Goal: Information Seeking & Learning: Learn about a topic

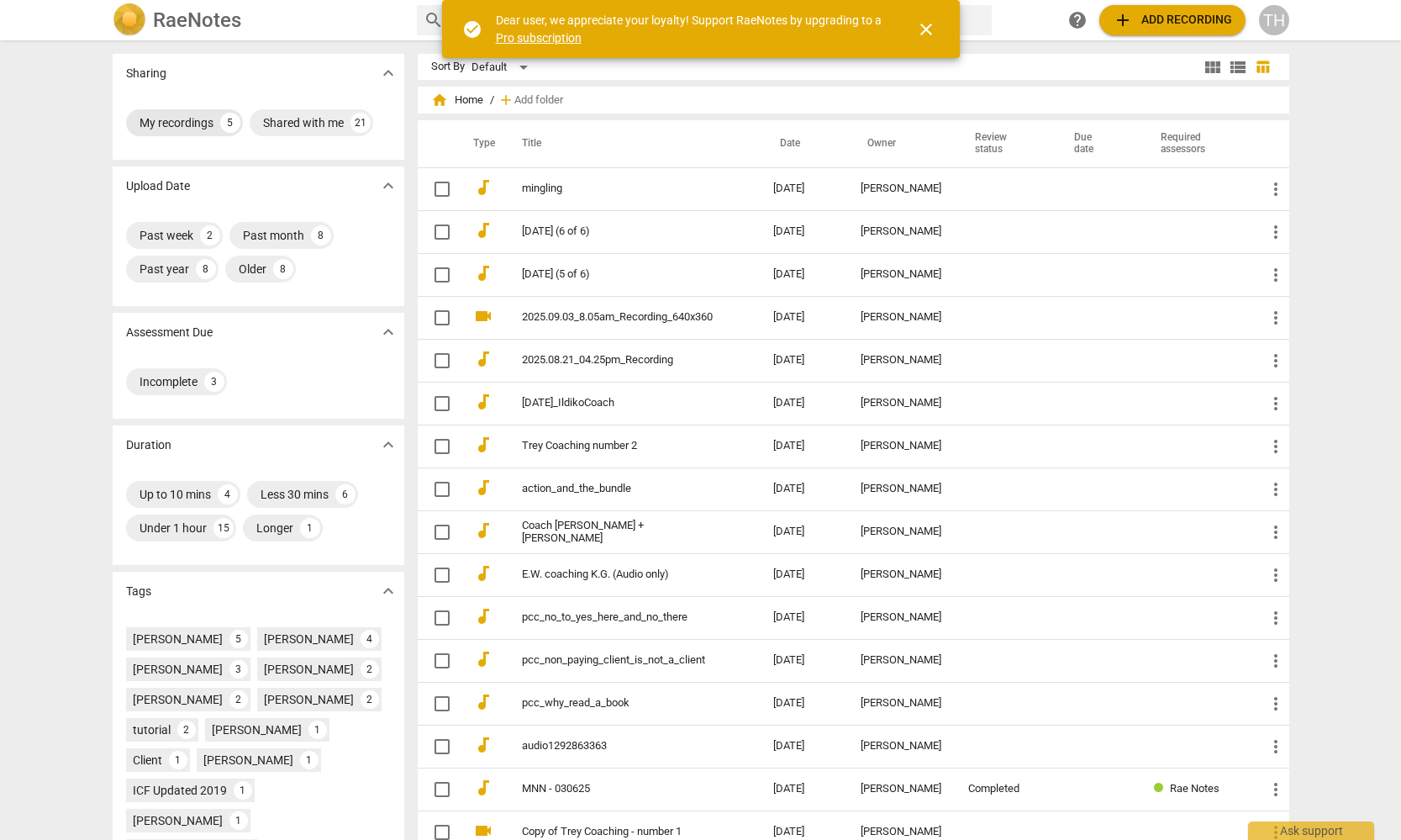
click at [189, 120] on div "My recordings" at bounding box center [177, 122] width 73 height 17
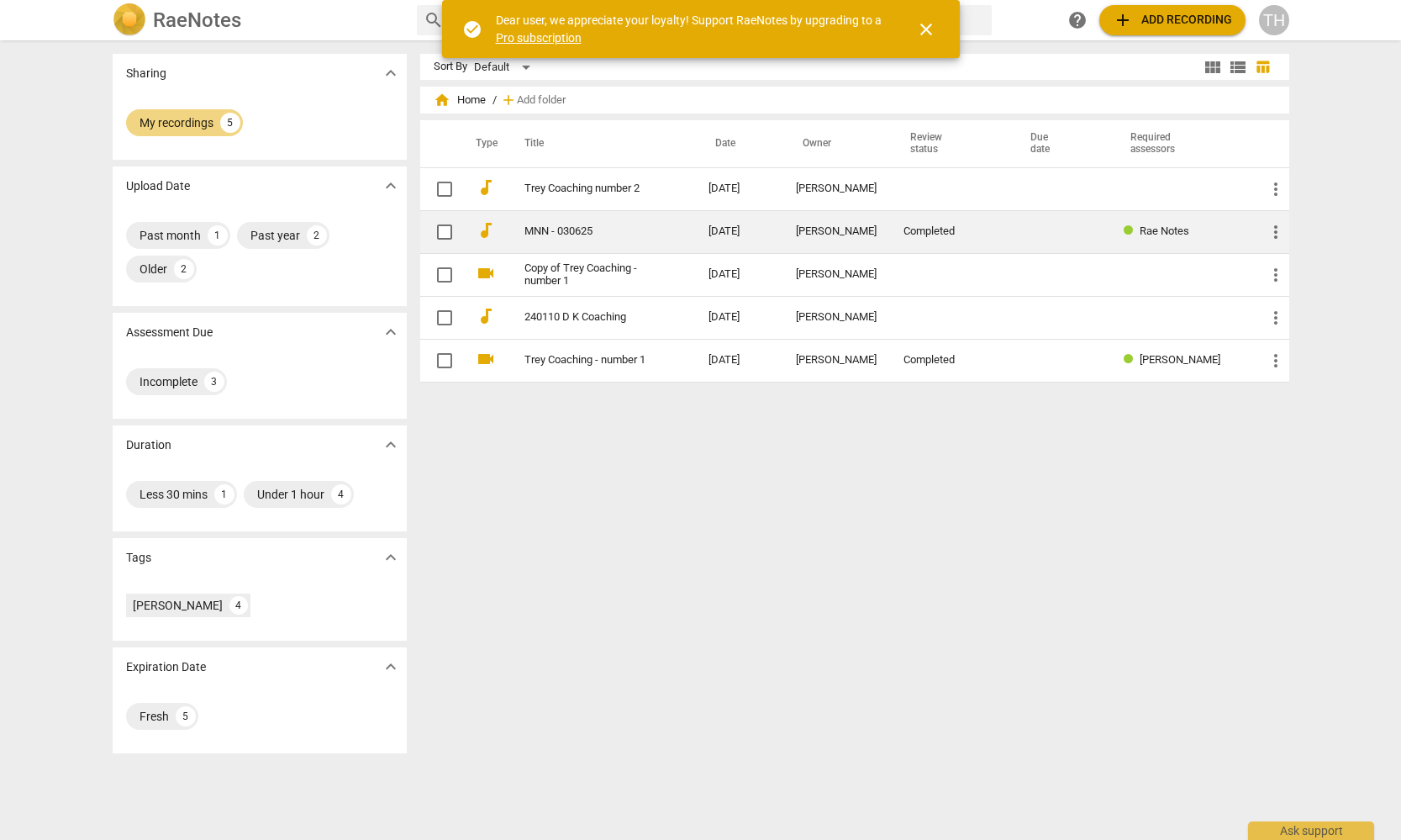
click at [535, 226] on link "MNN - 030625" at bounding box center [586, 231] width 123 height 13
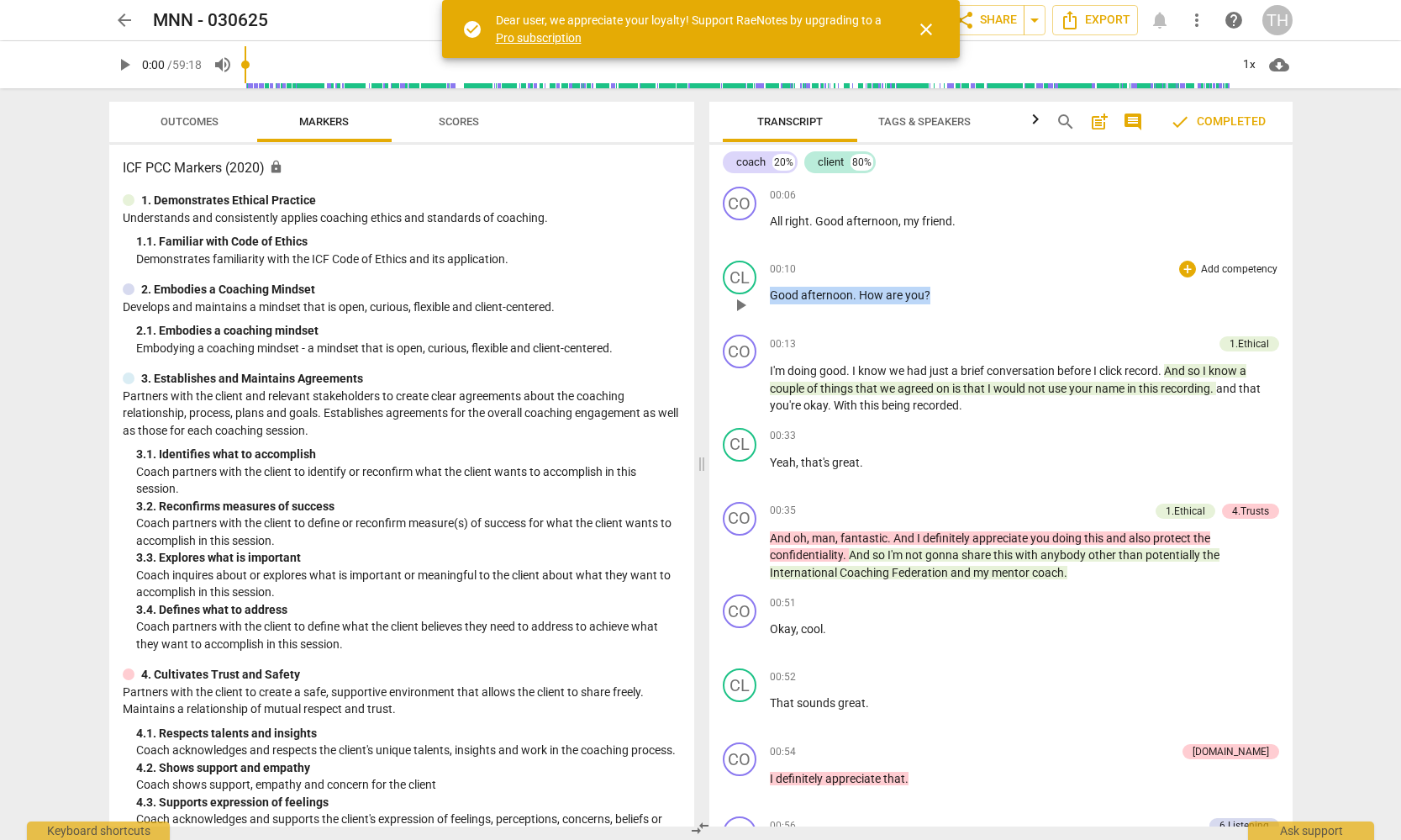
drag, startPoint x: 771, startPoint y: 296, endPoint x: 941, endPoint y: 296, distance: 170.0
click at [941, 296] on p "Good afternoon . How are you ?" at bounding box center [1024, 296] width 509 height 18
click at [937, 271] on div "+" at bounding box center [942, 273] width 17 height 17
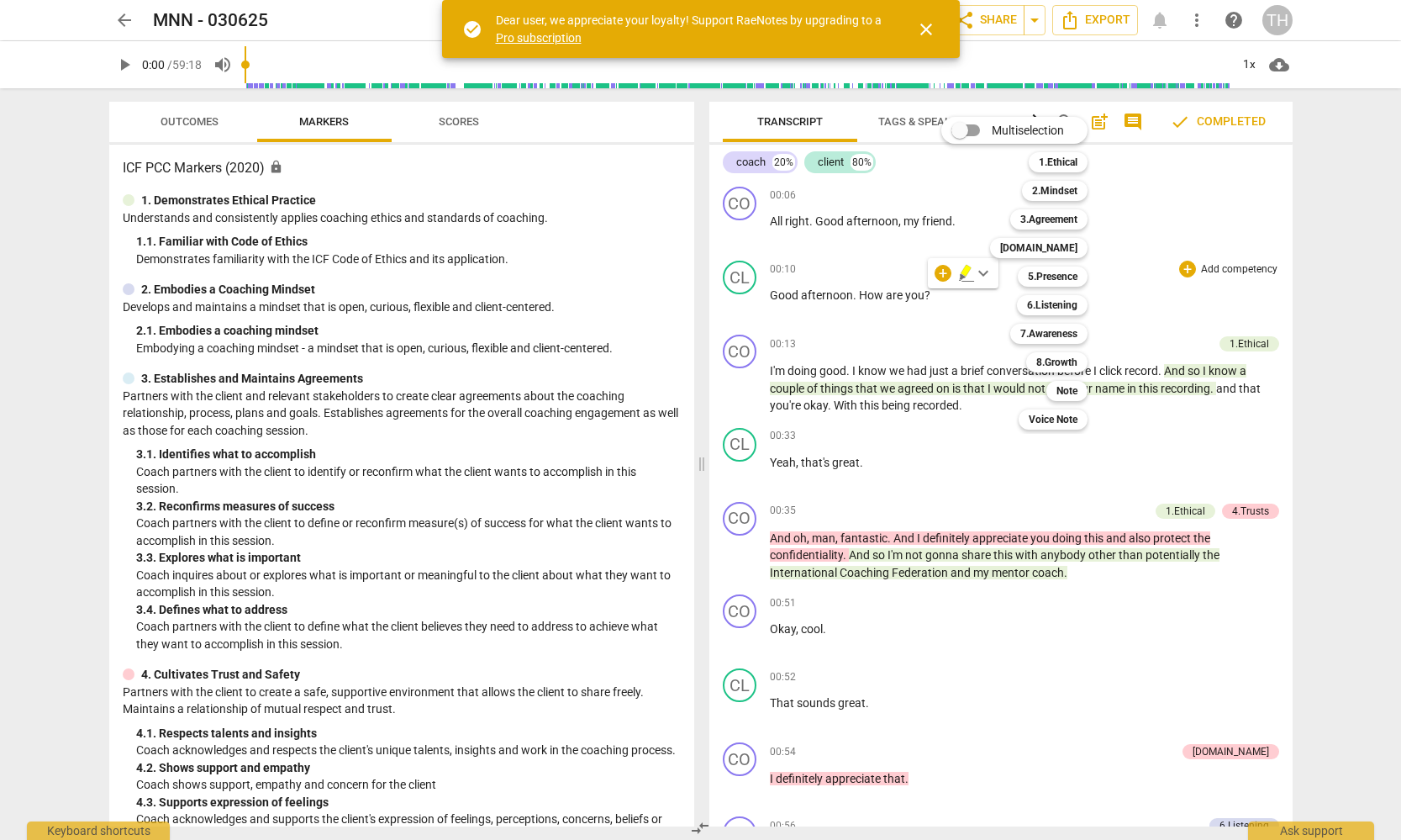
click at [868, 346] on div at bounding box center [700, 420] width 1401 height 840
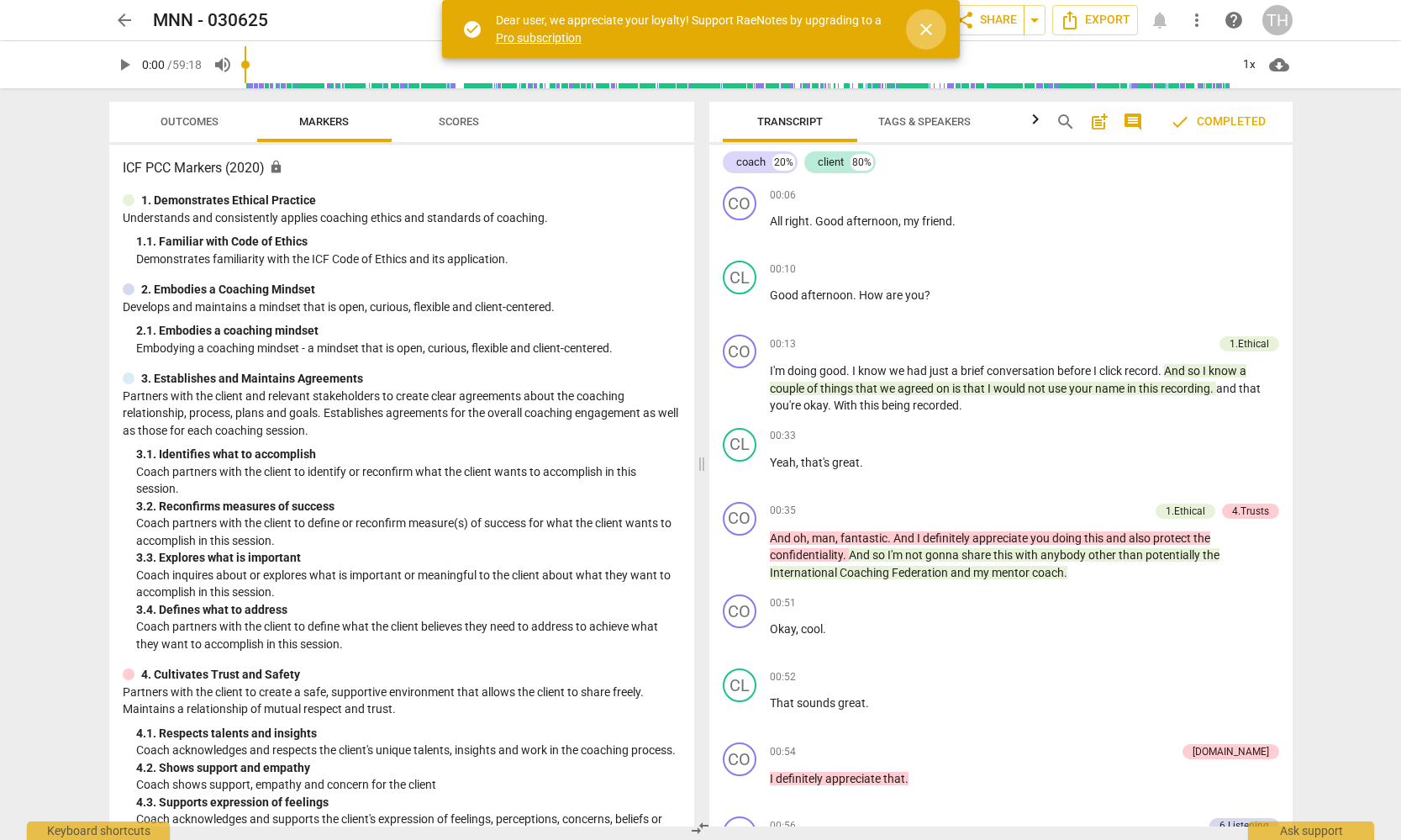
click at [922, 24] on span "close" at bounding box center [926, 29] width 20 height 20
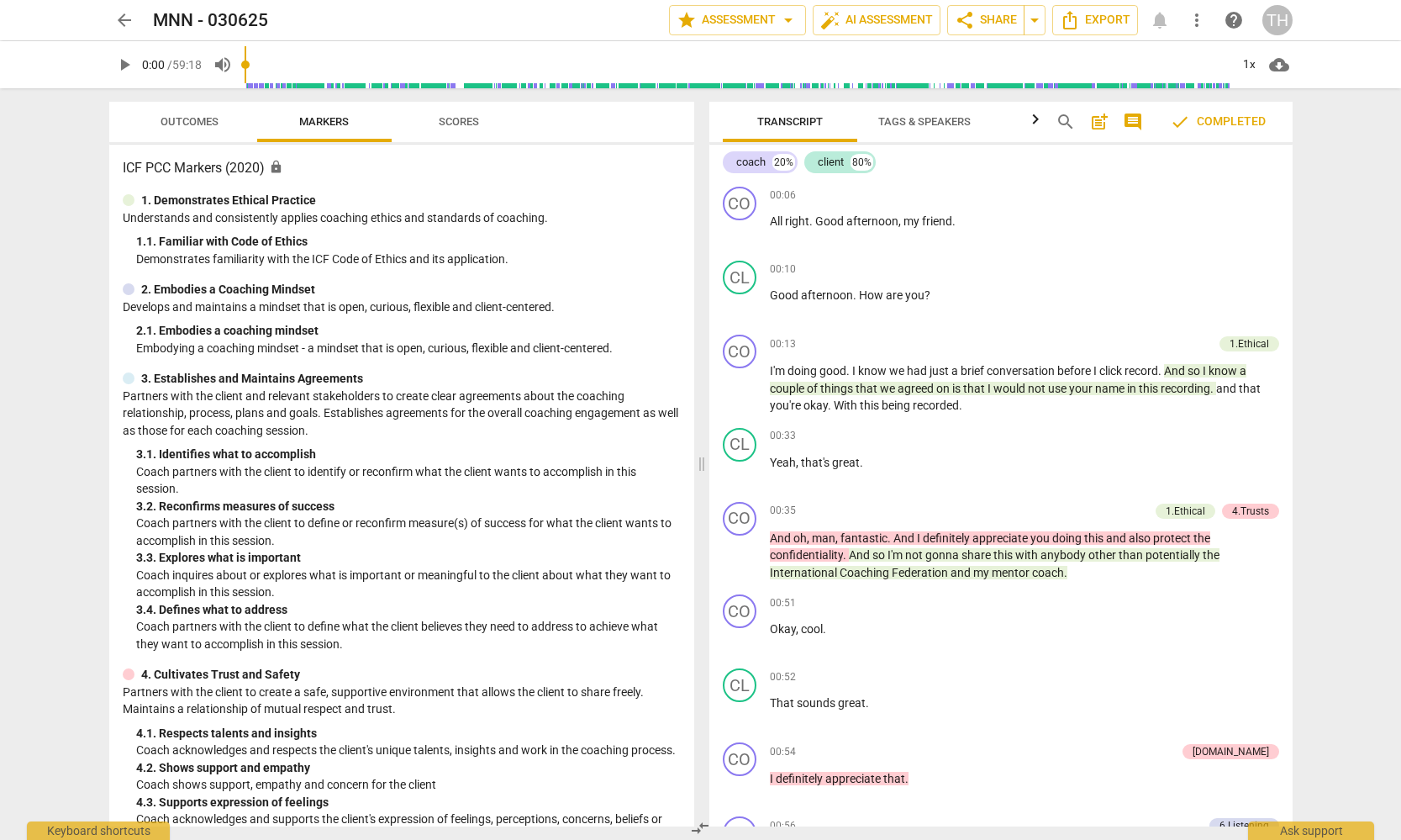
click at [193, 120] on span "Outcomes" at bounding box center [190, 121] width 58 height 13
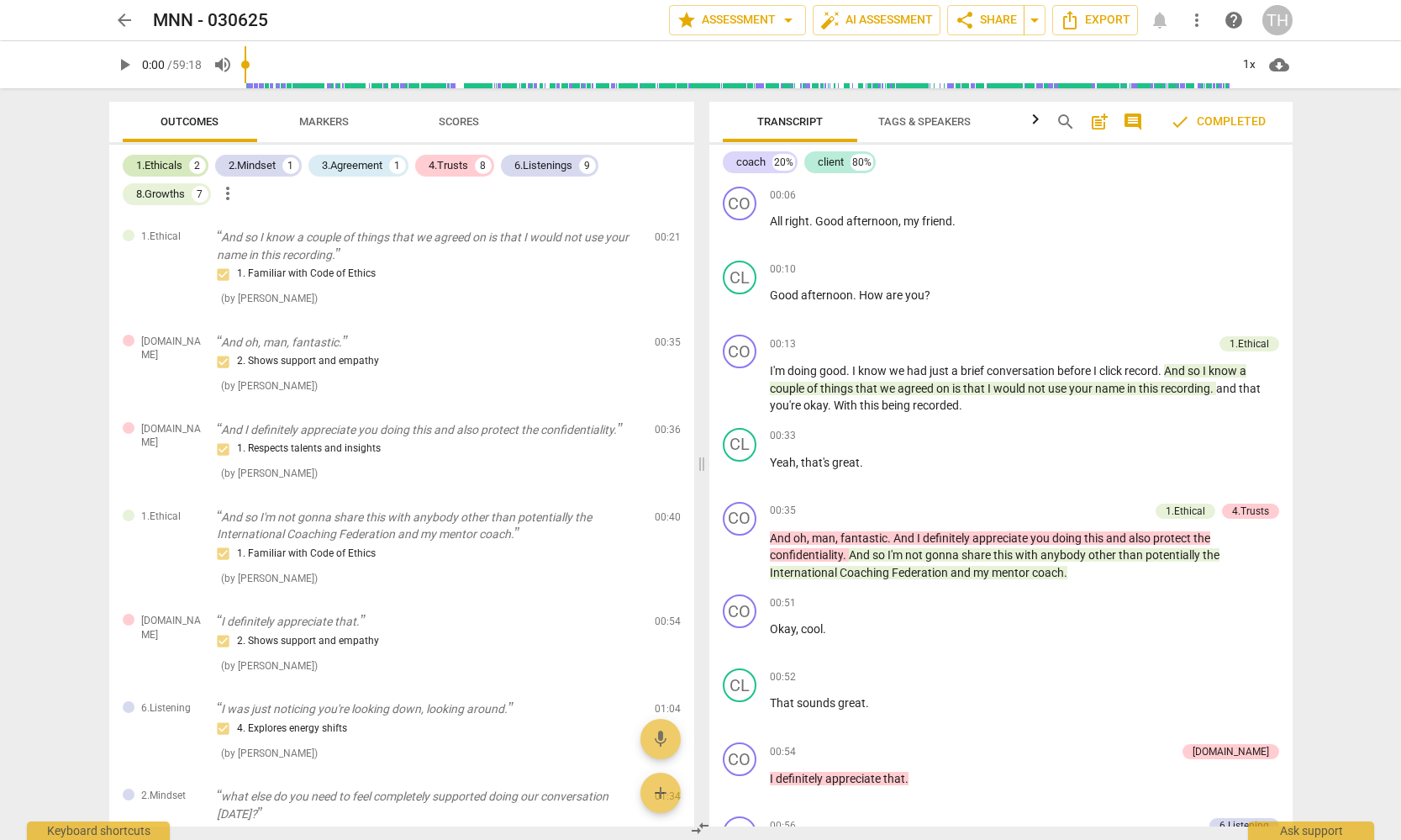
click at [176, 167] on div "1.Ethicals" at bounding box center [159, 165] width 47 height 17
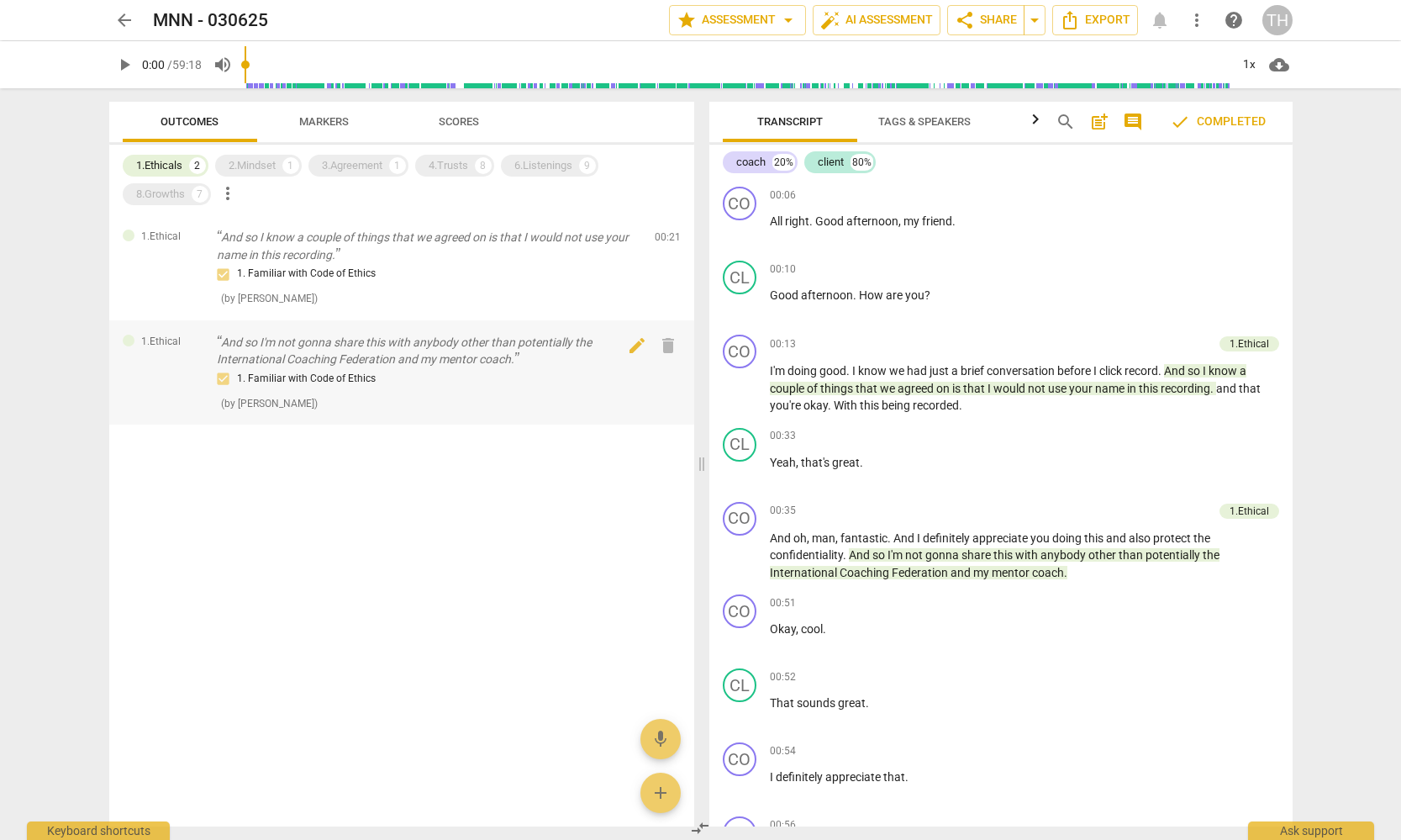
click at [343, 351] on p "And so I'm not gonna share this with anybody other than potentially the Interna…" at bounding box center [428, 350] width 424 height 35
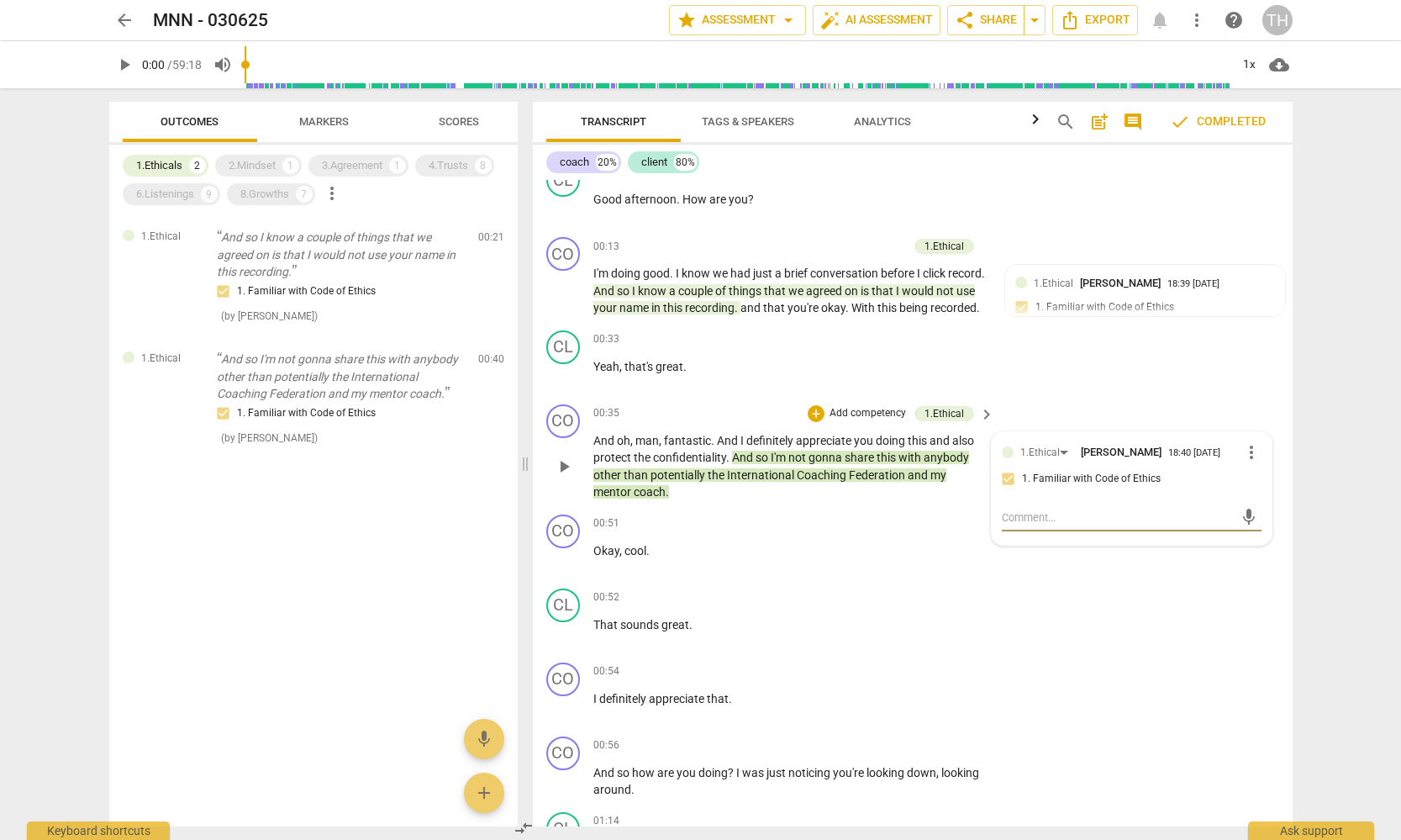
scroll to position [90, 0]
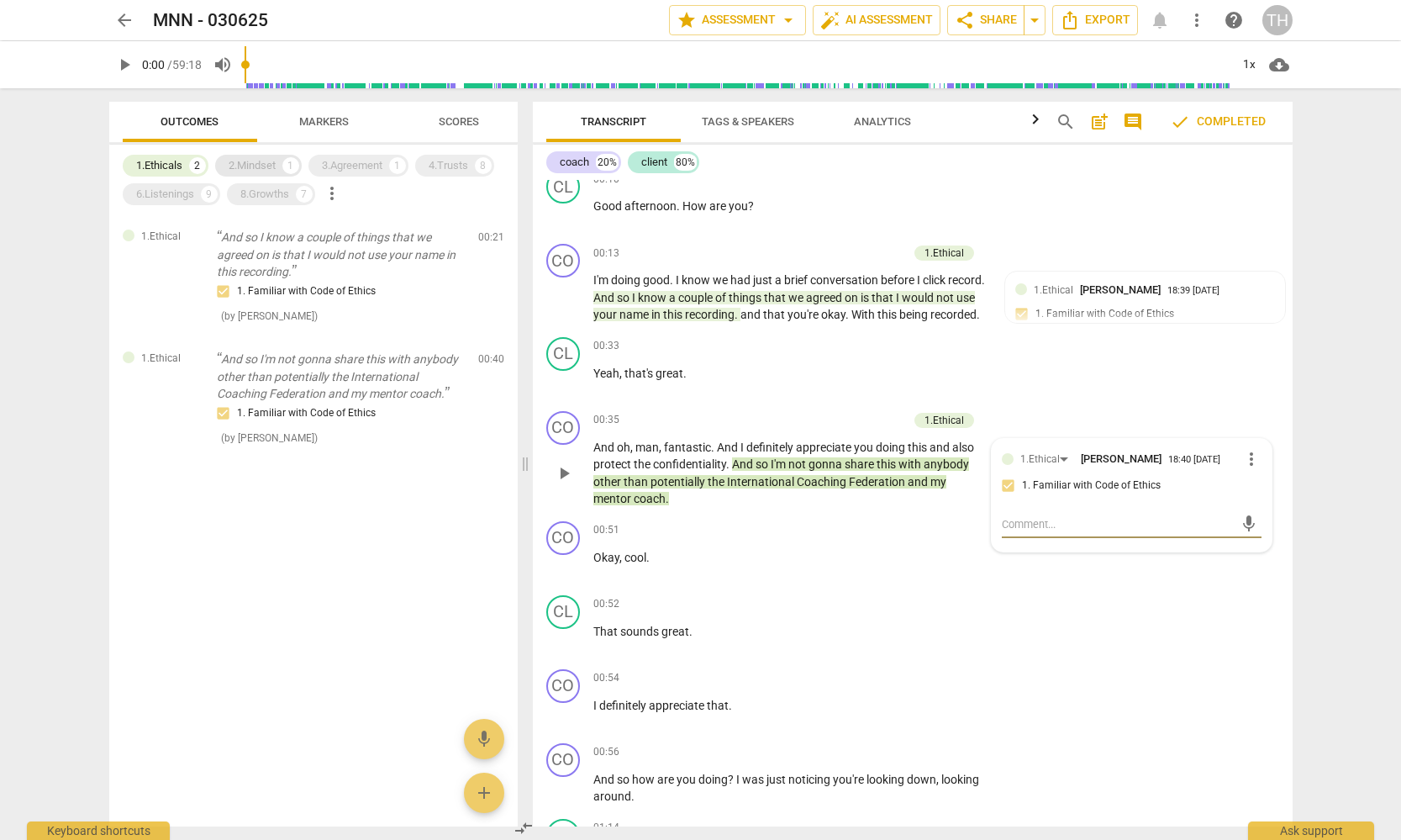
click at [250, 173] on div "2.Mindset" at bounding box center [251, 165] width 47 height 17
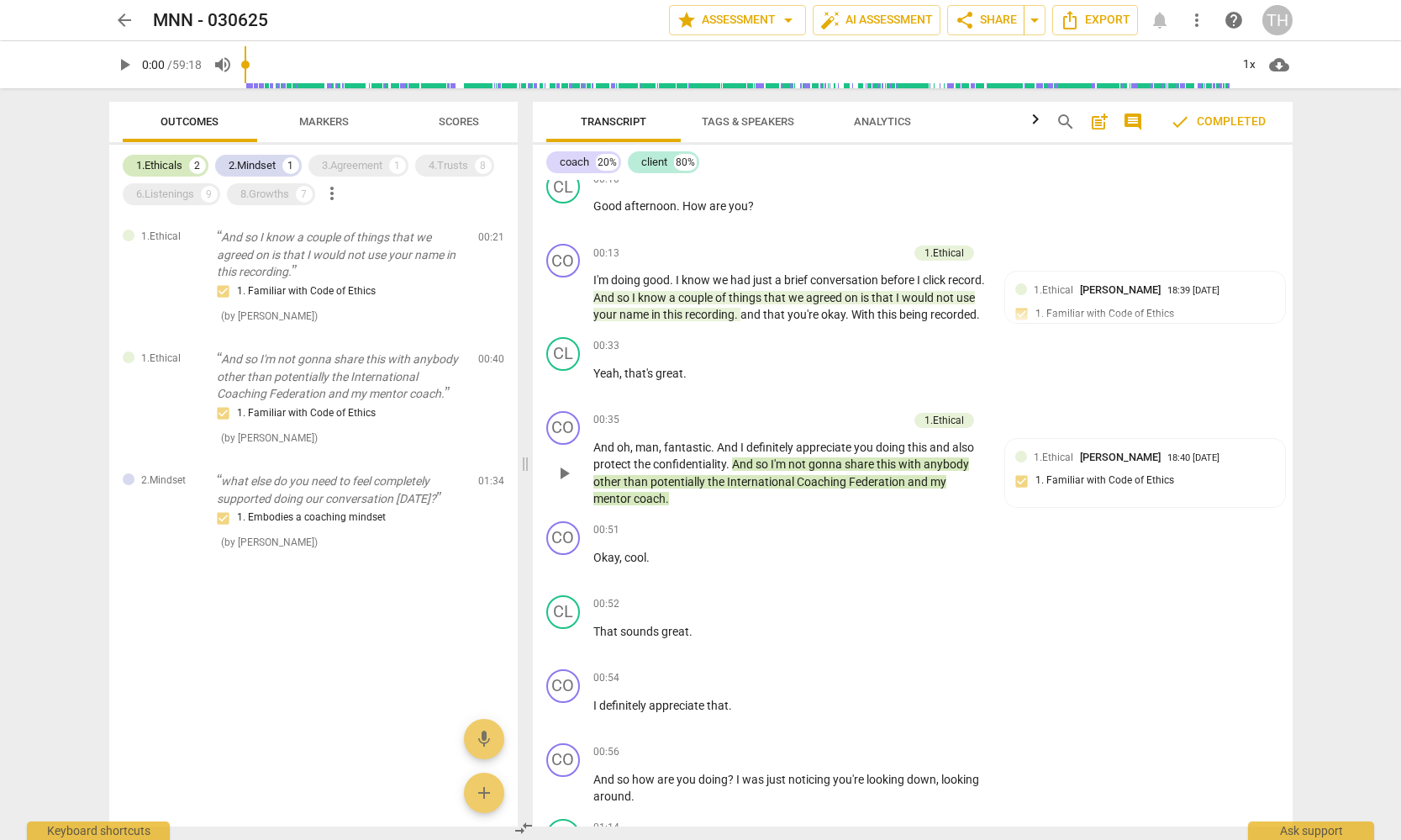
click at [173, 163] on div "1.Ethicals" at bounding box center [159, 165] width 47 height 17
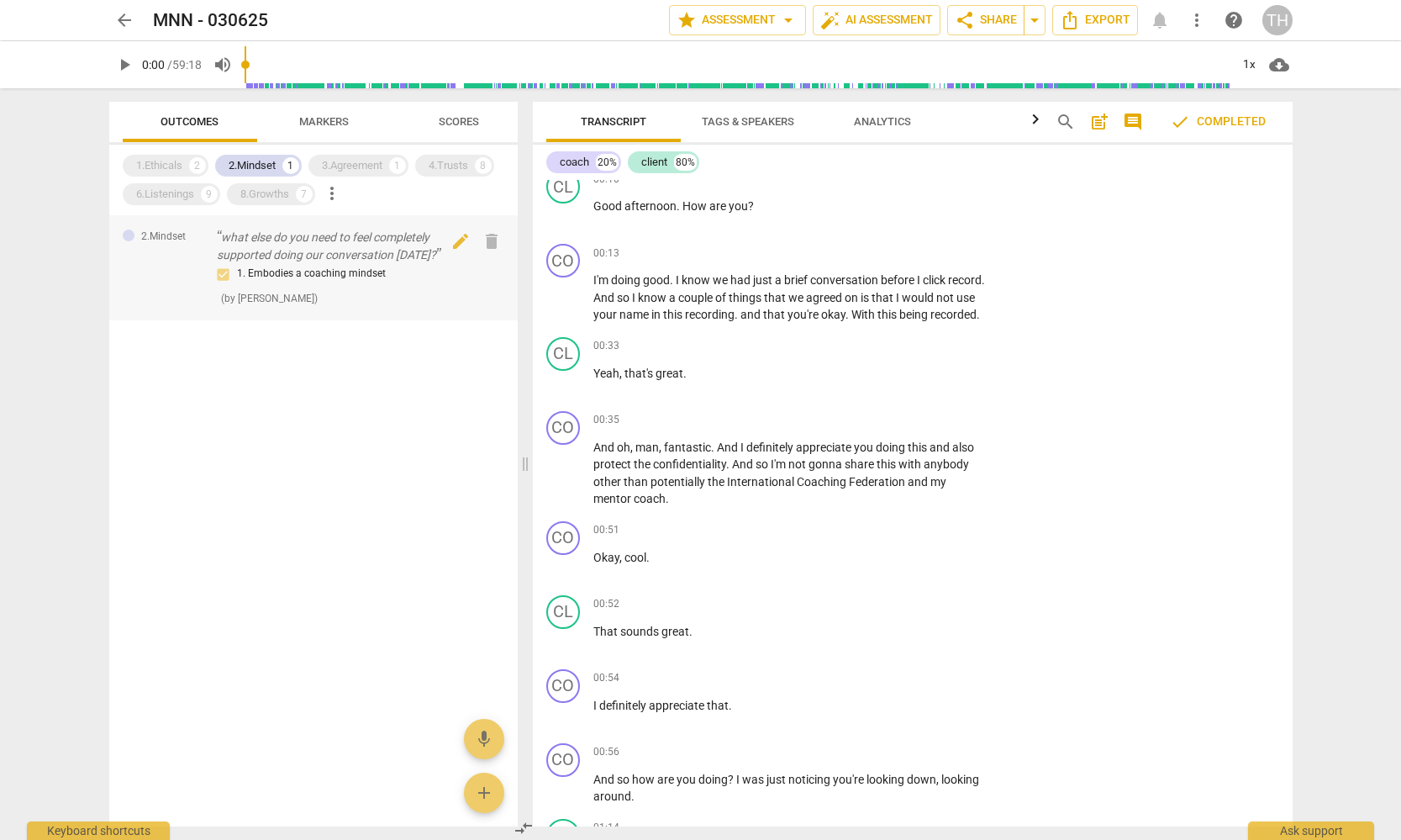
click at [277, 241] on p "what else do you need to feel completely supported doing our conversation [DATE…" at bounding box center [341, 245] width 248 height 35
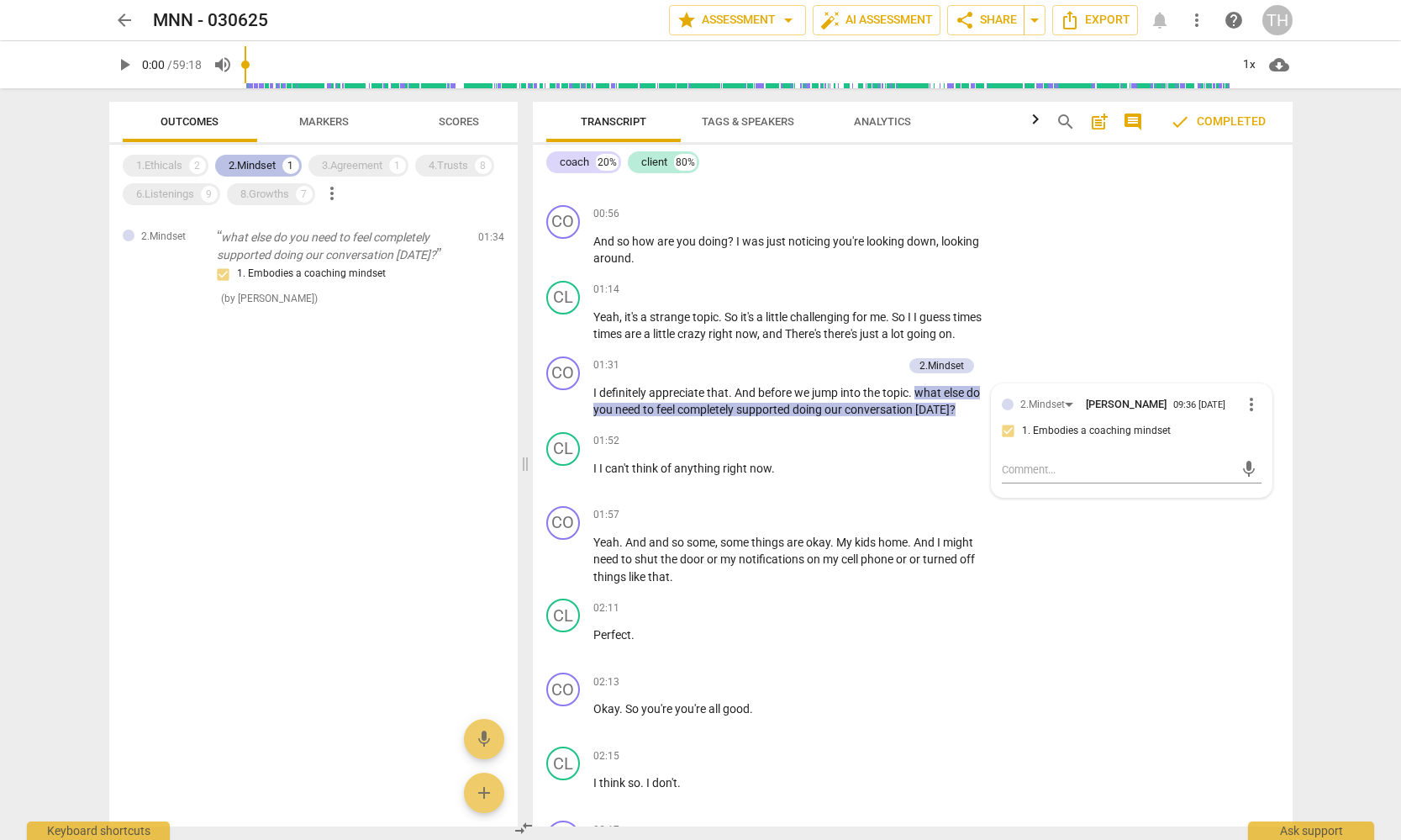
click at [276, 167] on div "2.Mindset" at bounding box center [251, 165] width 47 height 17
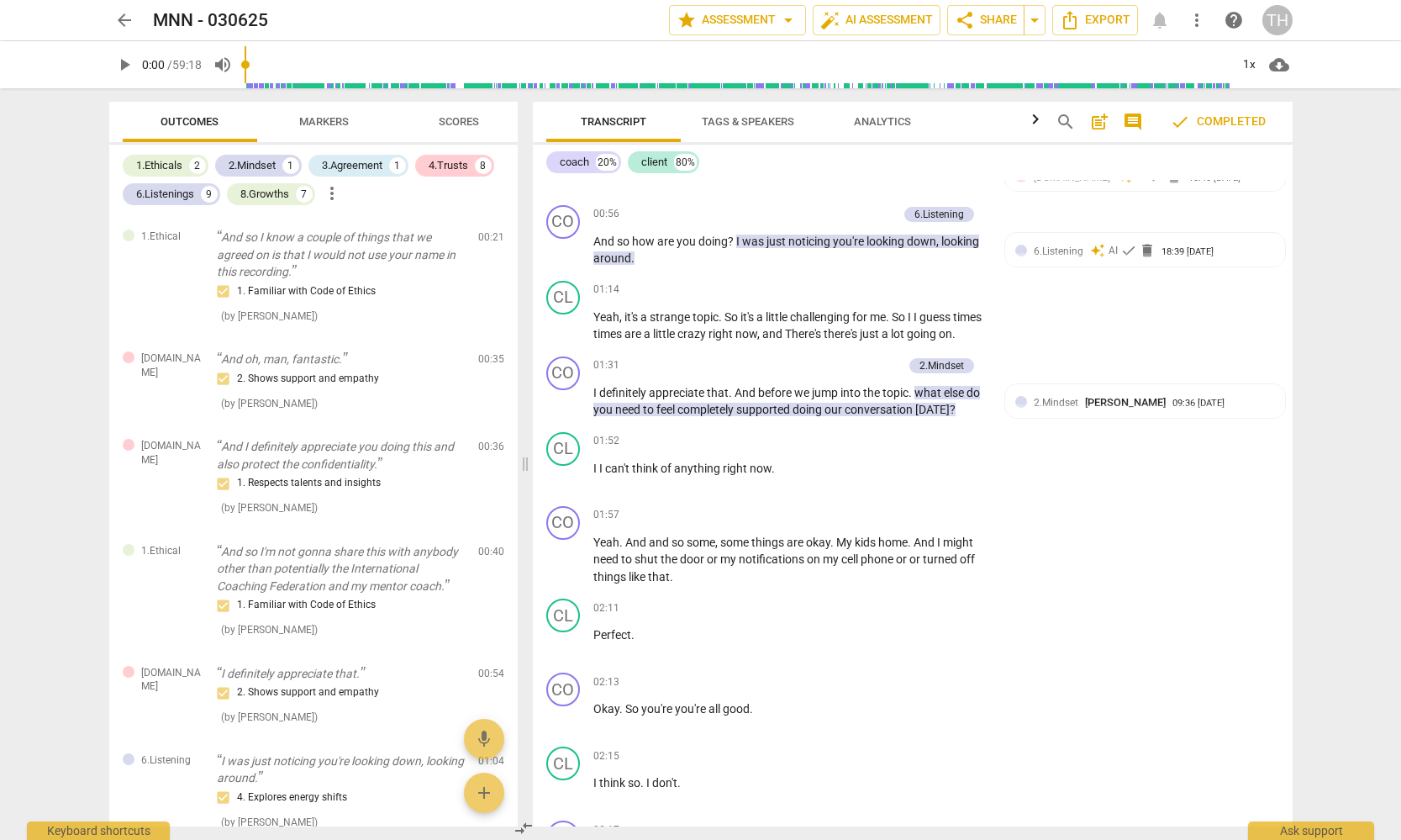
click at [125, 21] on span "arrow_back" at bounding box center [124, 20] width 20 height 20
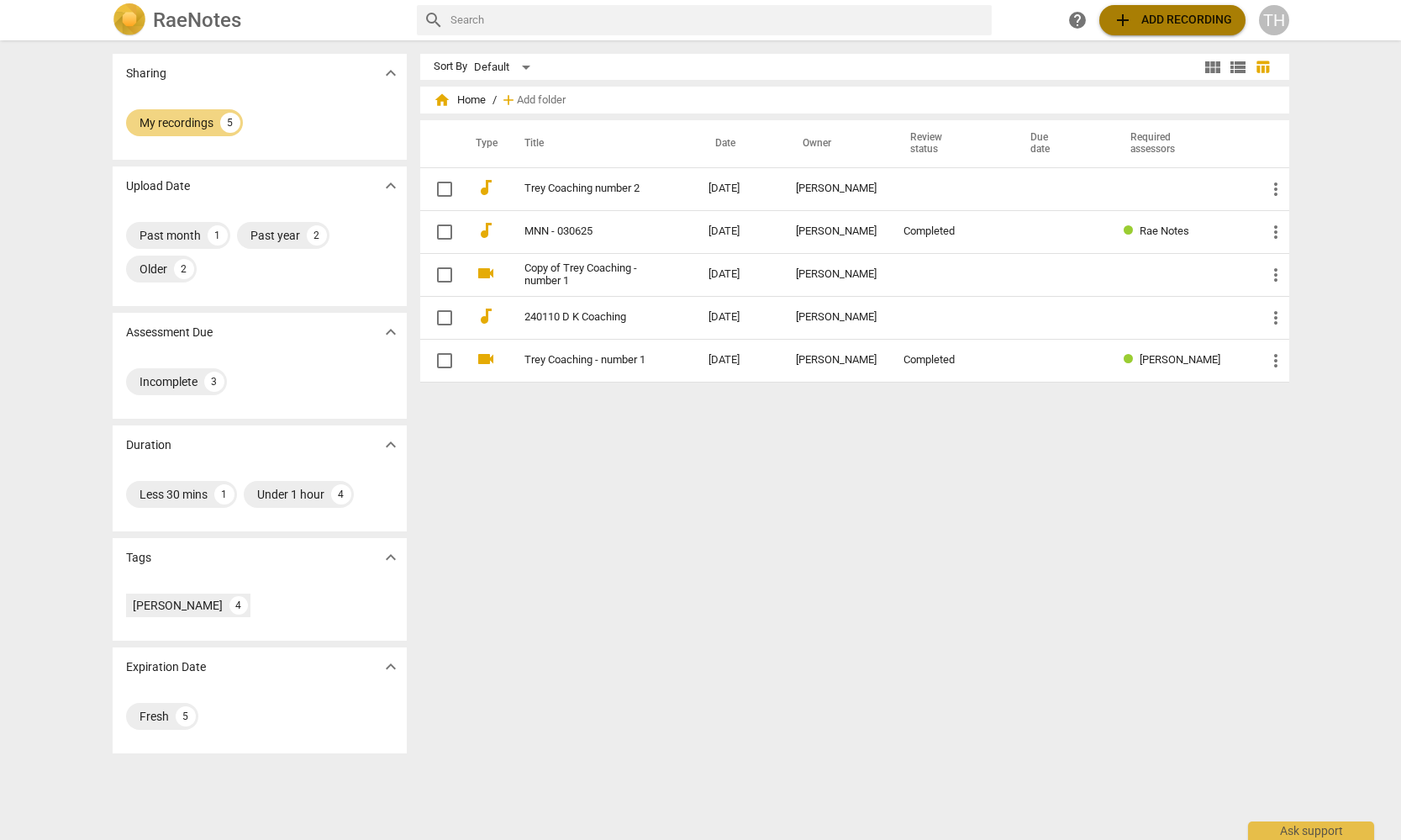
click at [1165, 25] on span "add Add recording" at bounding box center [1173, 20] width 119 height 20
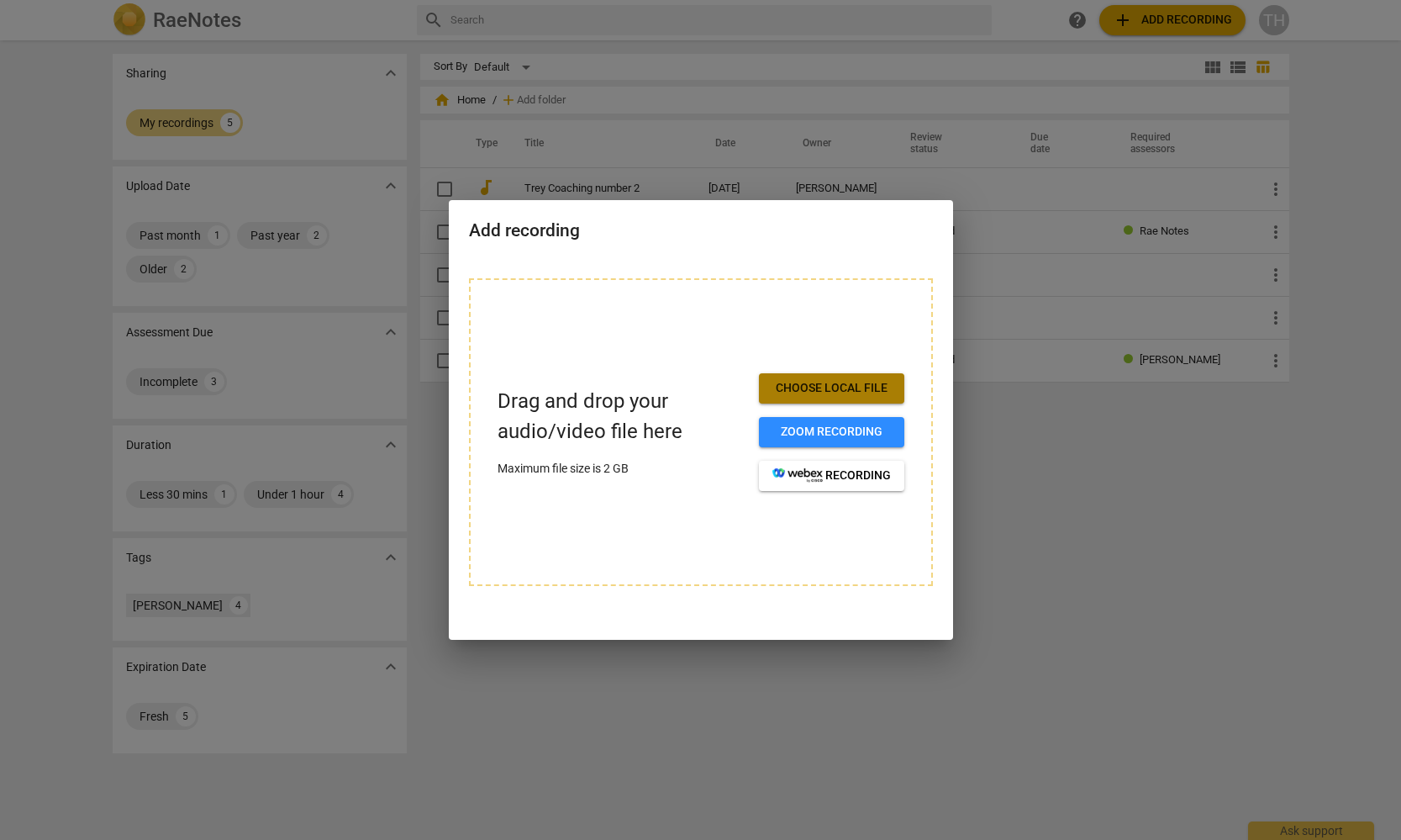
click at [831, 389] on span "Choose local file" at bounding box center [831, 388] width 118 height 17
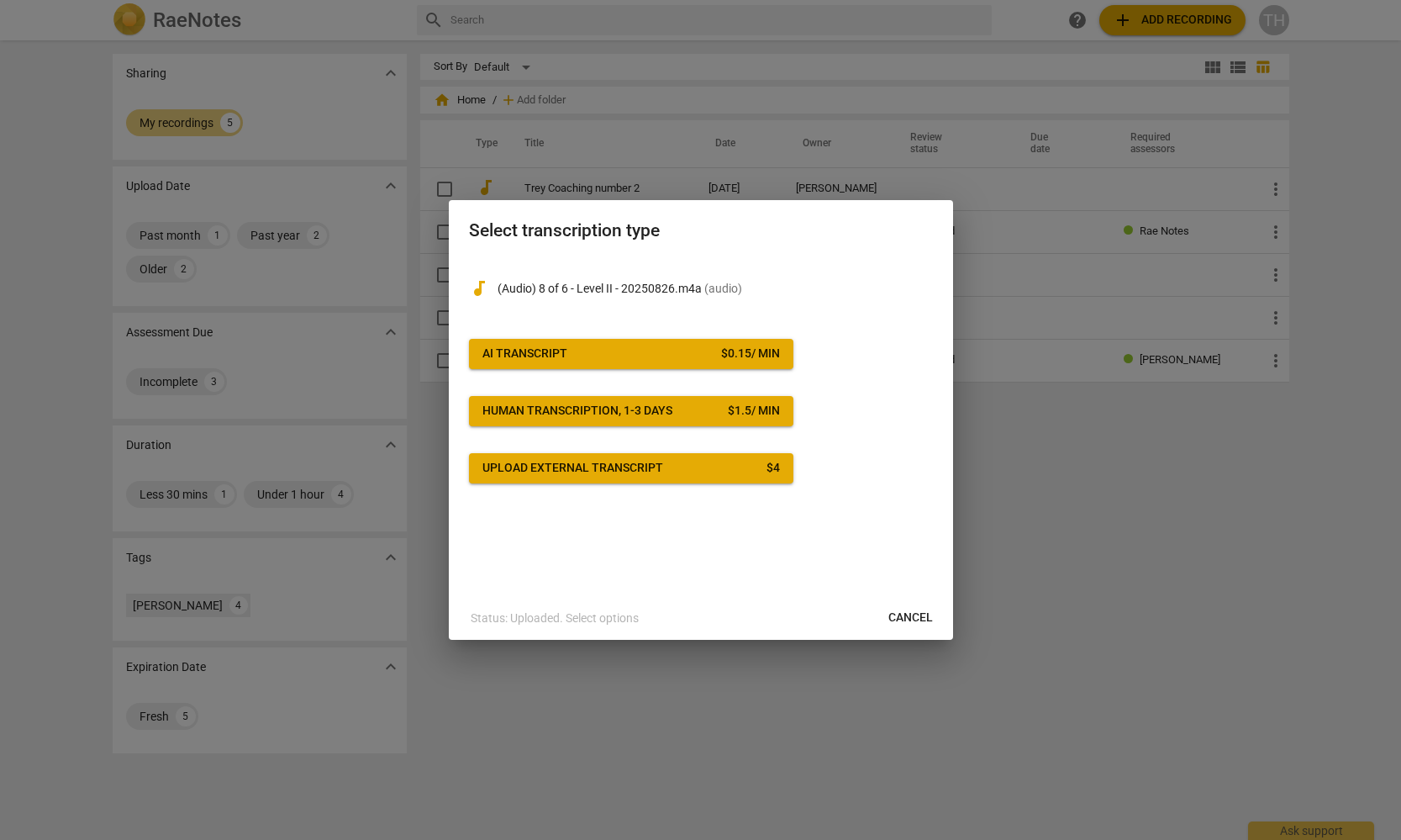
click at [632, 353] on span "AI Transcript $ 0.15 / min" at bounding box center [631, 353] width 298 height 17
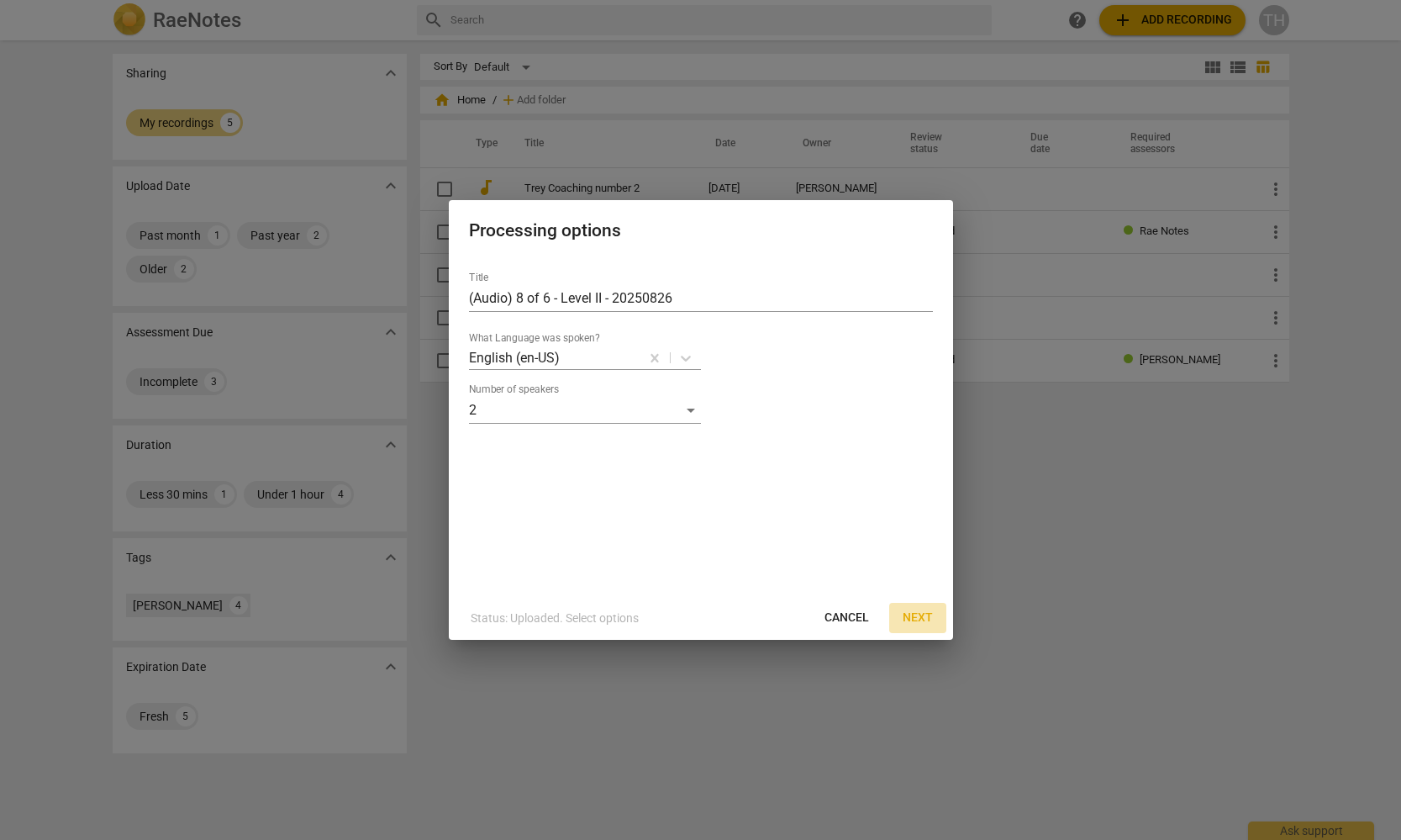
click at [917, 620] on span "Next" at bounding box center [917, 618] width 30 height 17
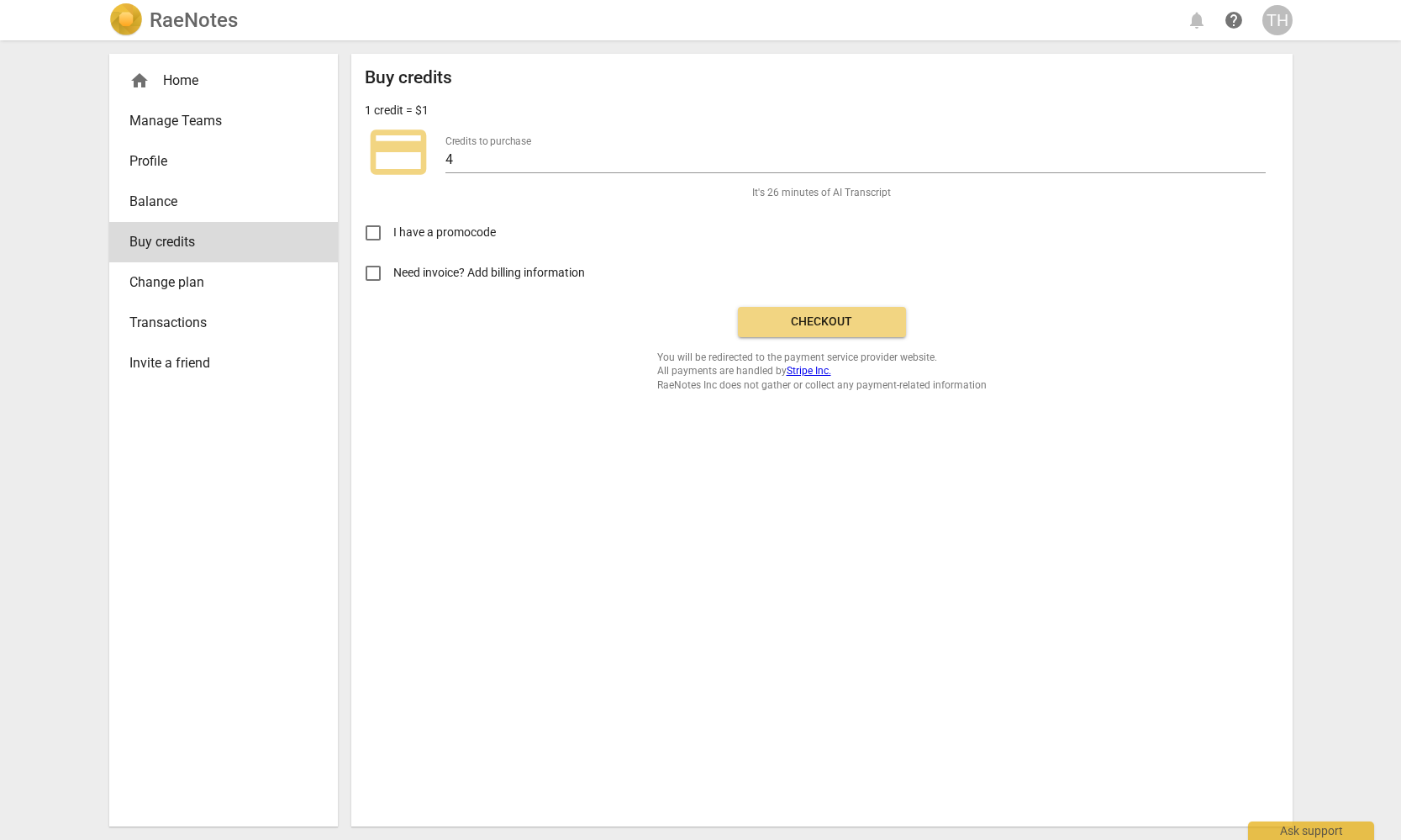
click at [129, 28] on img at bounding box center [126, 20] width 34 height 34
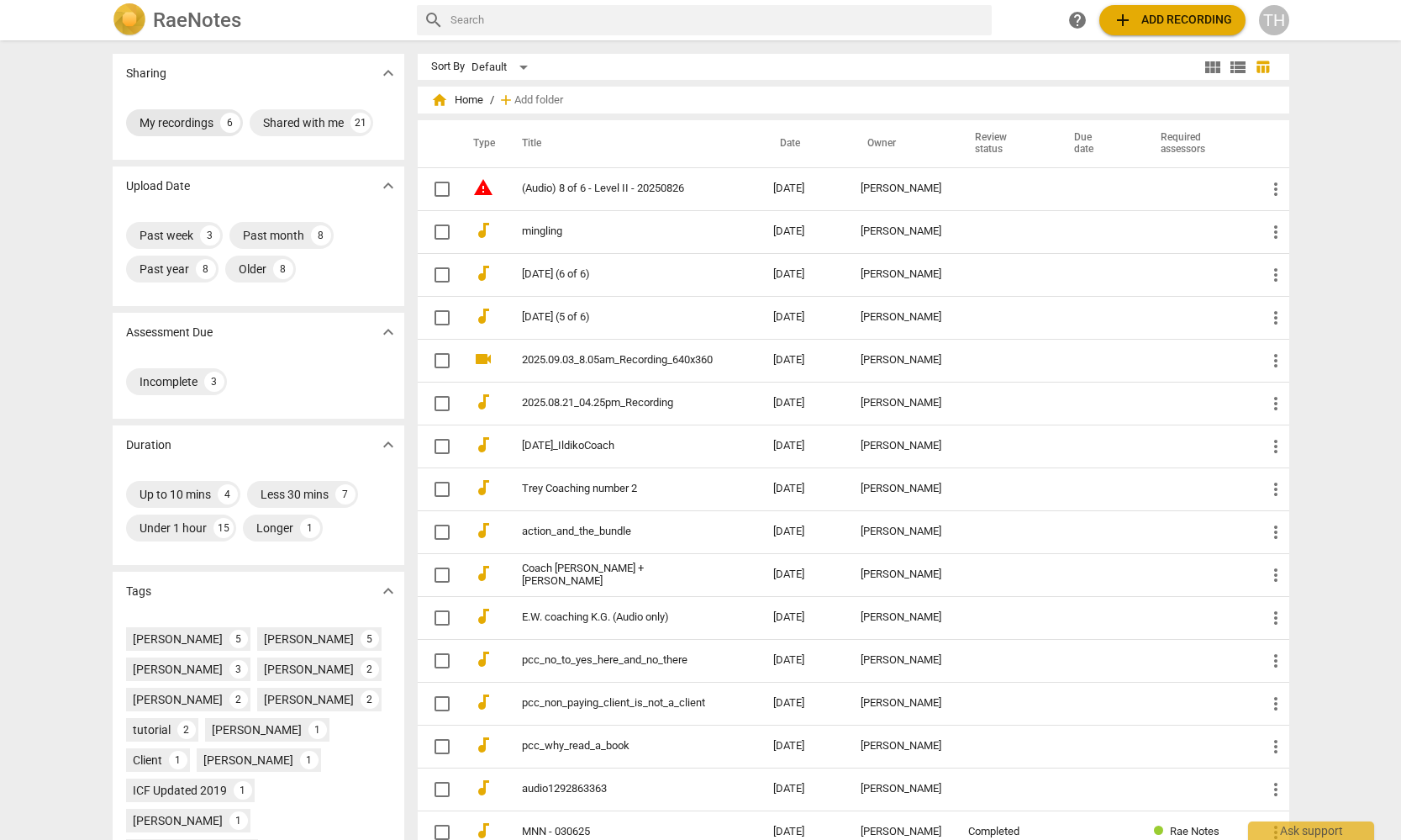
click at [170, 119] on div "My recordings" at bounding box center [177, 122] width 73 height 17
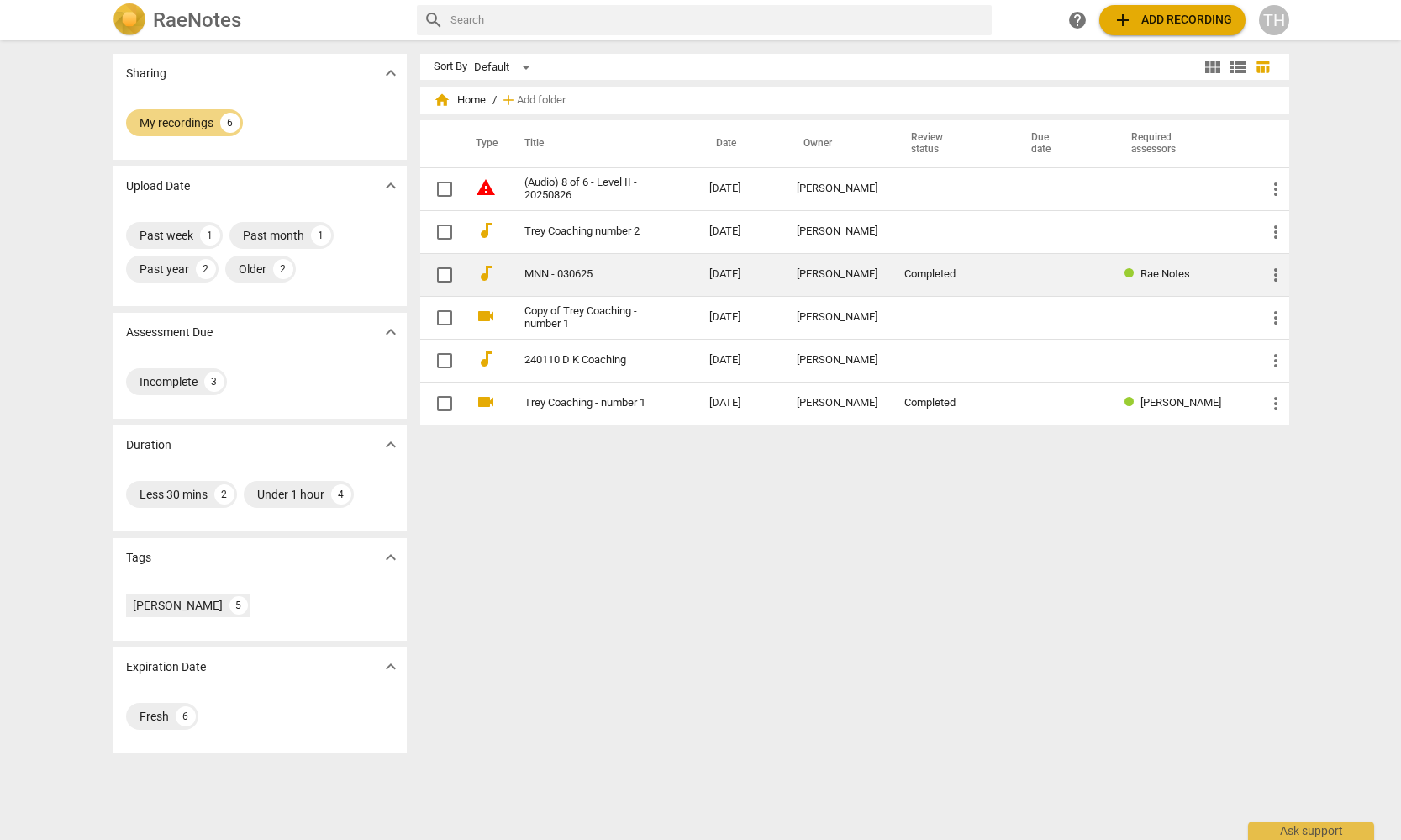
click at [550, 271] on link "MNN - 030625" at bounding box center [587, 274] width 125 height 13
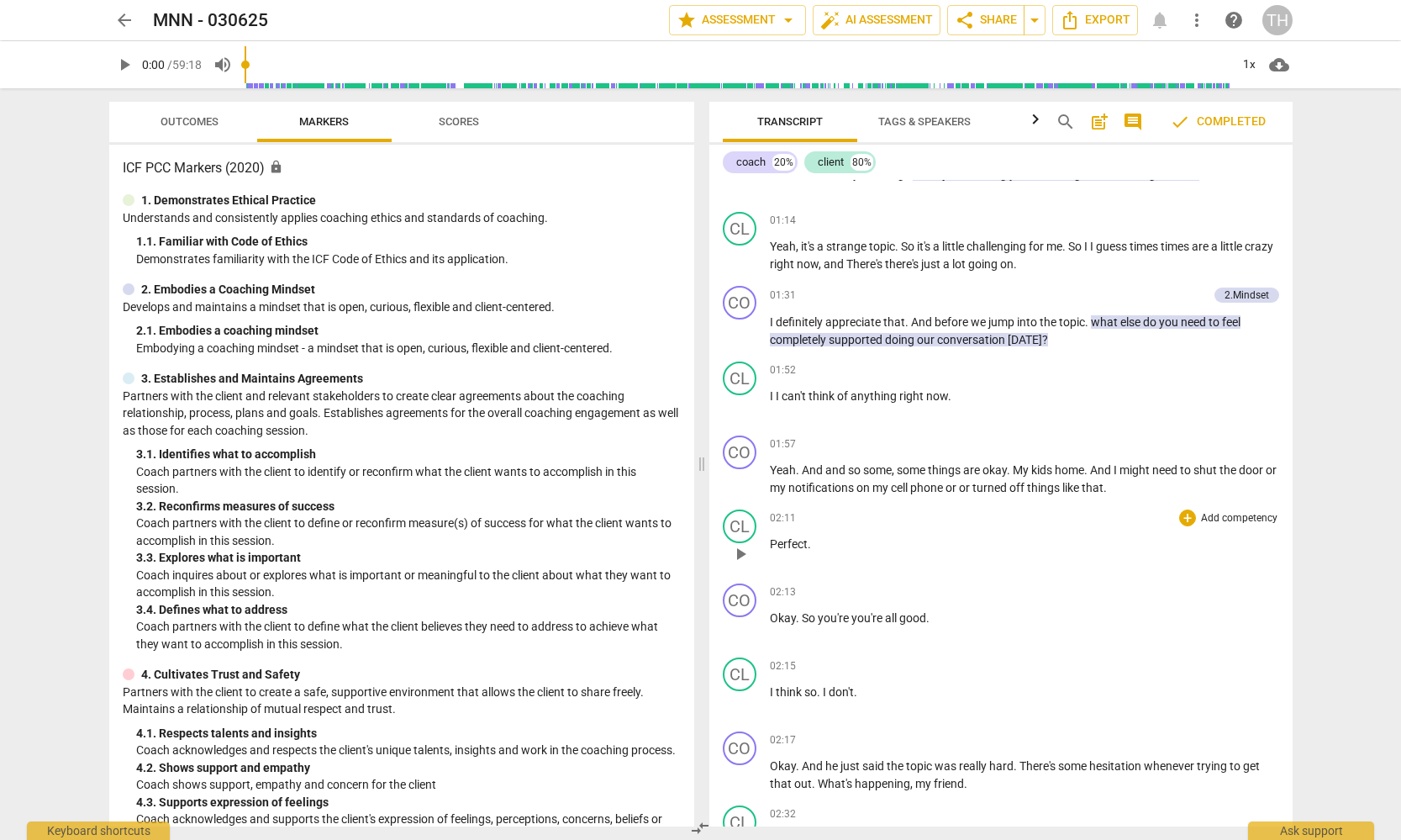
scroll to position [687, 0]
